Goal: Information Seeking & Learning: Learn about a topic

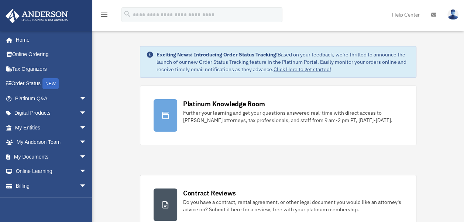
click at [452, 16] on img at bounding box center [453, 14] width 11 height 11
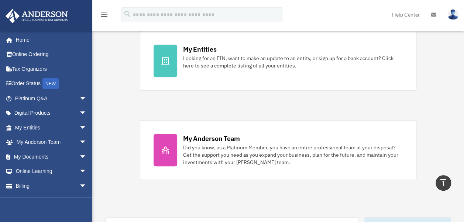
scroll to position [214, 0]
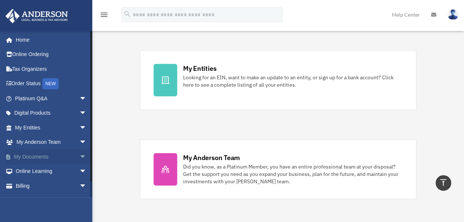
click at [79, 158] on span "arrow_drop_down" at bounding box center [86, 157] width 15 height 15
click at [34, 173] on link "Box" at bounding box center [54, 171] width 88 height 15
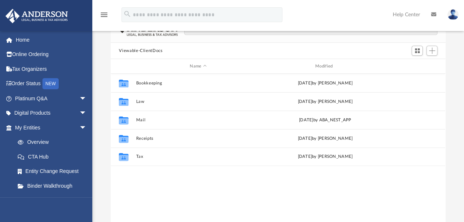
scroll to position [59, 0]
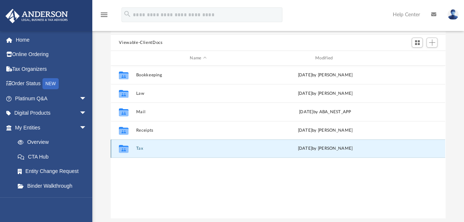
click at [140, 149] on button "Tax" at bounding box center [198, 148] width 124 height 5
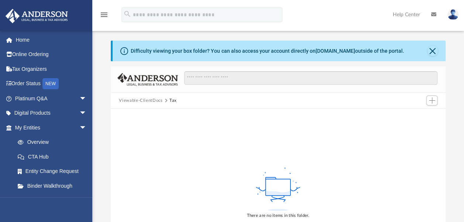
scroll to position [0, 0]
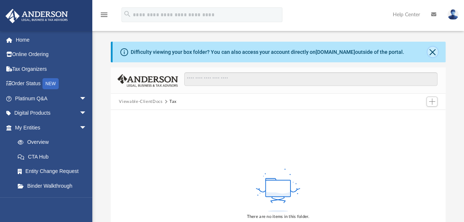
click at [431, 52] on button "Close" at bounding box center [433, 52] width 10 height 10
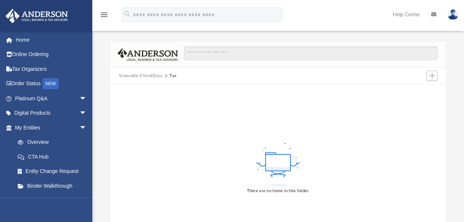
click at [130, 76] on button "Viewable-ClientDocs" at bounding box center [141, 76] width 44 height 7
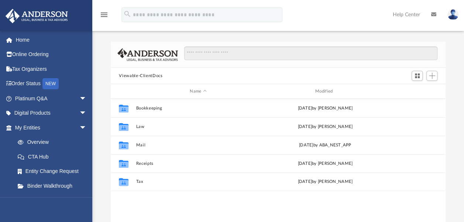
scroll to position [162, 329]
click at [130, 76] on button "Viewable-ClientDocs" at bounding box center [141, 76] width 44 height 7
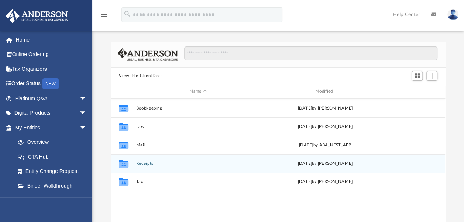
click at [143, 164] on button "Receipts" at bounding box center [198, 163] width 124 height 5
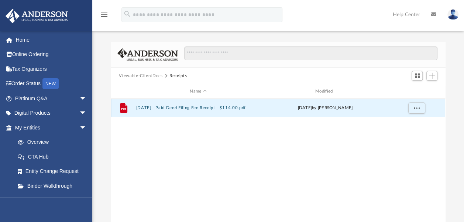
click at [149, 107] on button "2025.06.17 - Paid Deed Filing Fee Receipt - $114.00.pdf" at bounding box center [198, 108] width 124 height 5
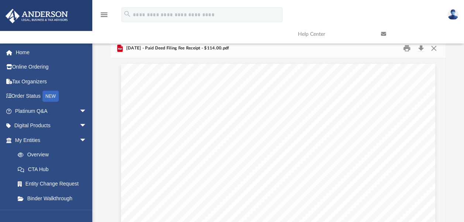
scroll to position [0, 0]
click at [434, 52] on button "Close" at bounding box center [433, 51] width 13 height 11
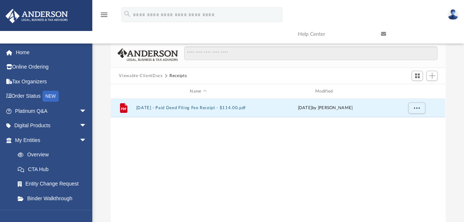
click at [129, 75] on button "Viewable-ClientDocs" at bounding box center [141, 76] width 44 height 7
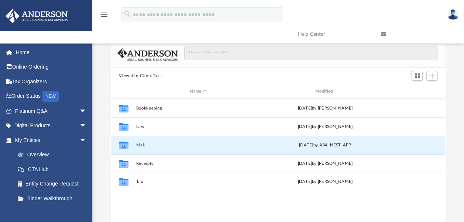
click at [143, 147] on button "Mail" at bounding box center [198, 145] width 124 height 5
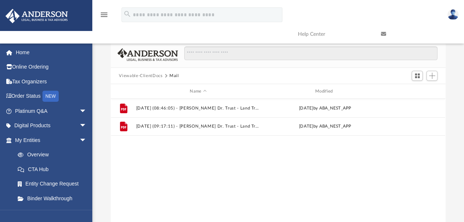
click at [128, 76] on button "Viewable-ClientDocs" at bounding box center [141, 76] width 44 height 7
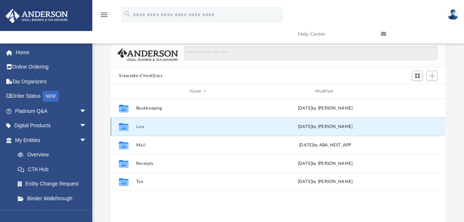
click at [141, 127] on button "Law" at bounding box center [198, 126] width 124 height 5
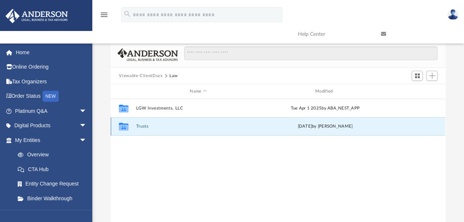
click at [142, 128] on button "Trusts" at bounding box center [198, 126] width 124 height 5
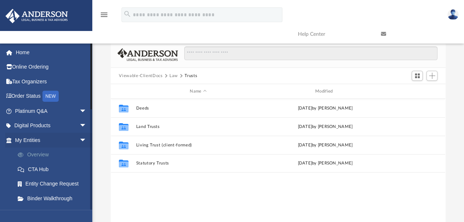
click at [40, 154] on link "Overview" at bounding box center [54, 155] width 88 height 15
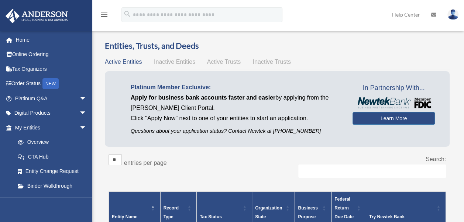
click at [455, 156] on div "Entities, Trusts, and Deeds Active Entities Inactive Entities Active Trusts Ina…" at bounding box center [277, 203] width 366 height 327
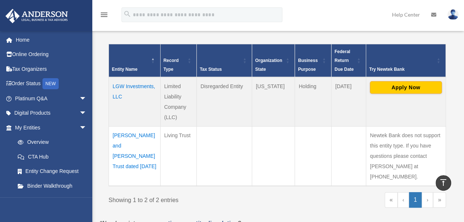
scroll to position [163, 0]
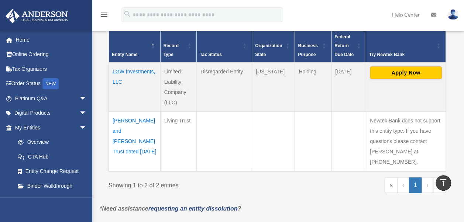
click at [120, 72] on td "LGW Investments, LLC" at bounding box center [135, 86] width 52 height 49
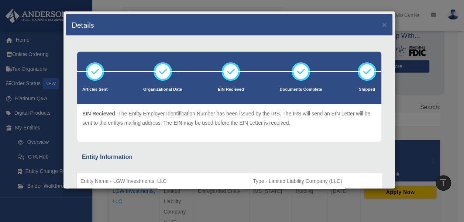
scroll to position [30, 0]
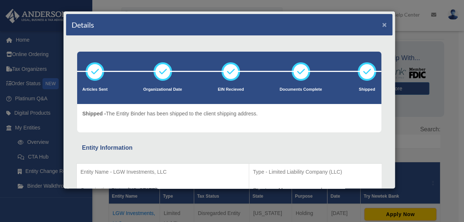
click at [382, 26] on button "×" at bounding box center [384, 25] width 5 height 8
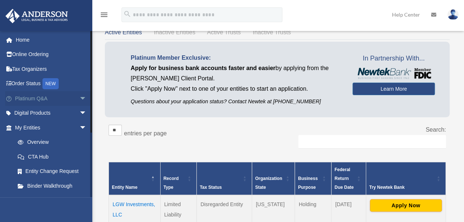
click at [79, 98] on span "arrow_drop_down" at bounding box center [86, 98] width 15 height 15
click at [60, 159] on link "Answered Questions" at bounding box center [54, 157] width 88 height 15
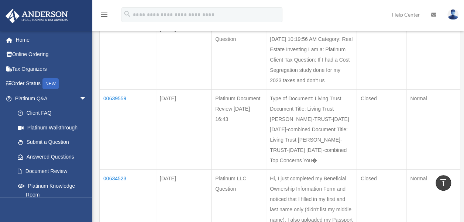
scroll to position [266, 0]
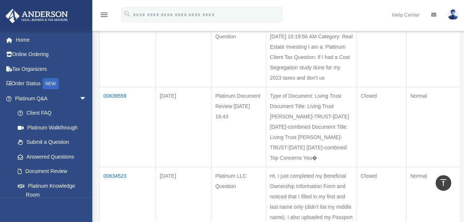
click at [120, 146] on td "00639559" at bounding box center [128, 127] width 57 height 80
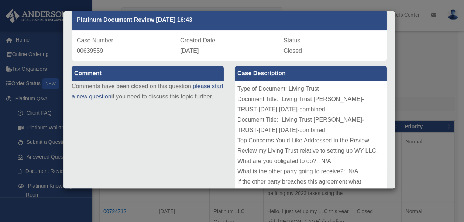
scroll to position [0, 0]
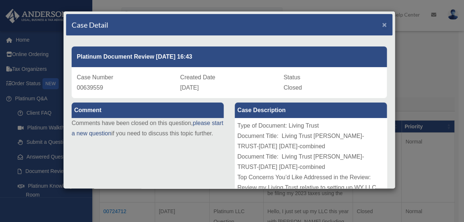
click at [382, 24] on span "×" at bounding box center [384, 24] width 5 height 8
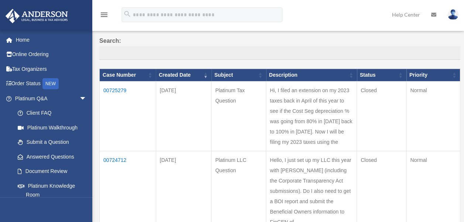
scroll to position [95, 0]
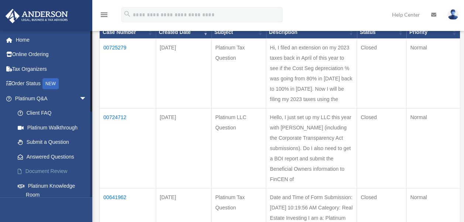
click at [54, 172] on link "Document Review" at bounding box center [54, 171] width 88 height 15
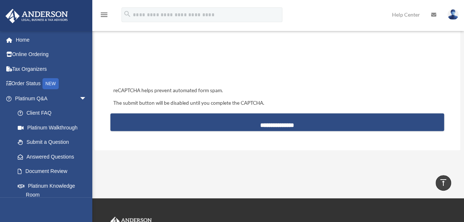
scroll to position [734, 0]
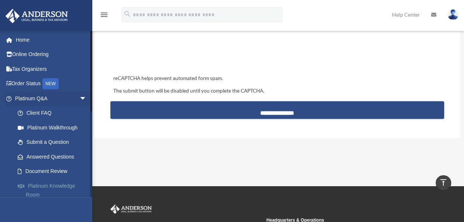
click at [59, 187] on link "Platinum Knowledge Room" at bounding box center [54, 191] width 88 height 24
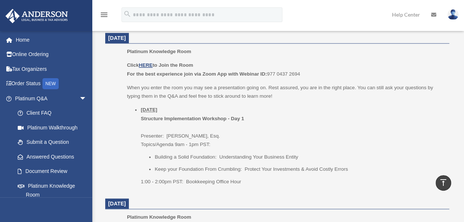
scroll to position [466, 0]
